Goal: Complete application form

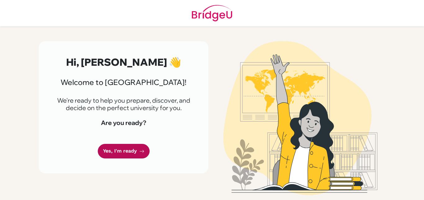
click at [137, 152] on link "Yes, I'm ready" at bounding box center [124, 151] width 52 height 15
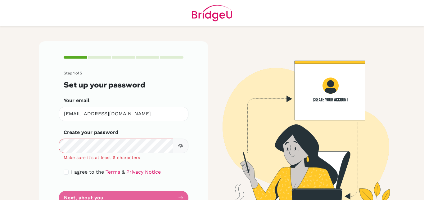
click at [182, 151] on button "button" at bounding box center [181, 146] width 16 height 15
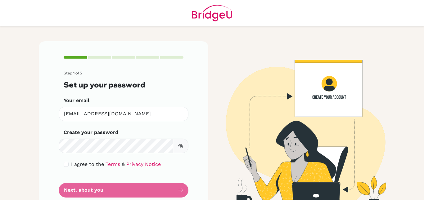
click at [64, 161] on div "I agree to the Terms & Privacy Notice" at bounding box center [124, 164] width 120 height 7
click at [67, 165] on div "I agree to the Terms & Privacy Notice" at bounding box center [124, 164] width 120 height 7
click at [64, 164] on input "checkbox" at bounding box center [66, 164] width 5 height 5
checkbox input "true"
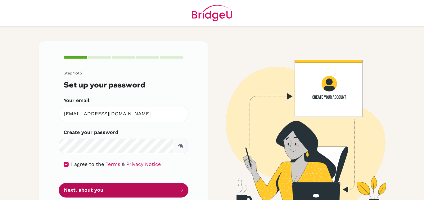
click at [159, 190] on button "Next, about you" at bounding box center [124, 190] width 130 height 15
